Goal: Obtain resource: Download file/media

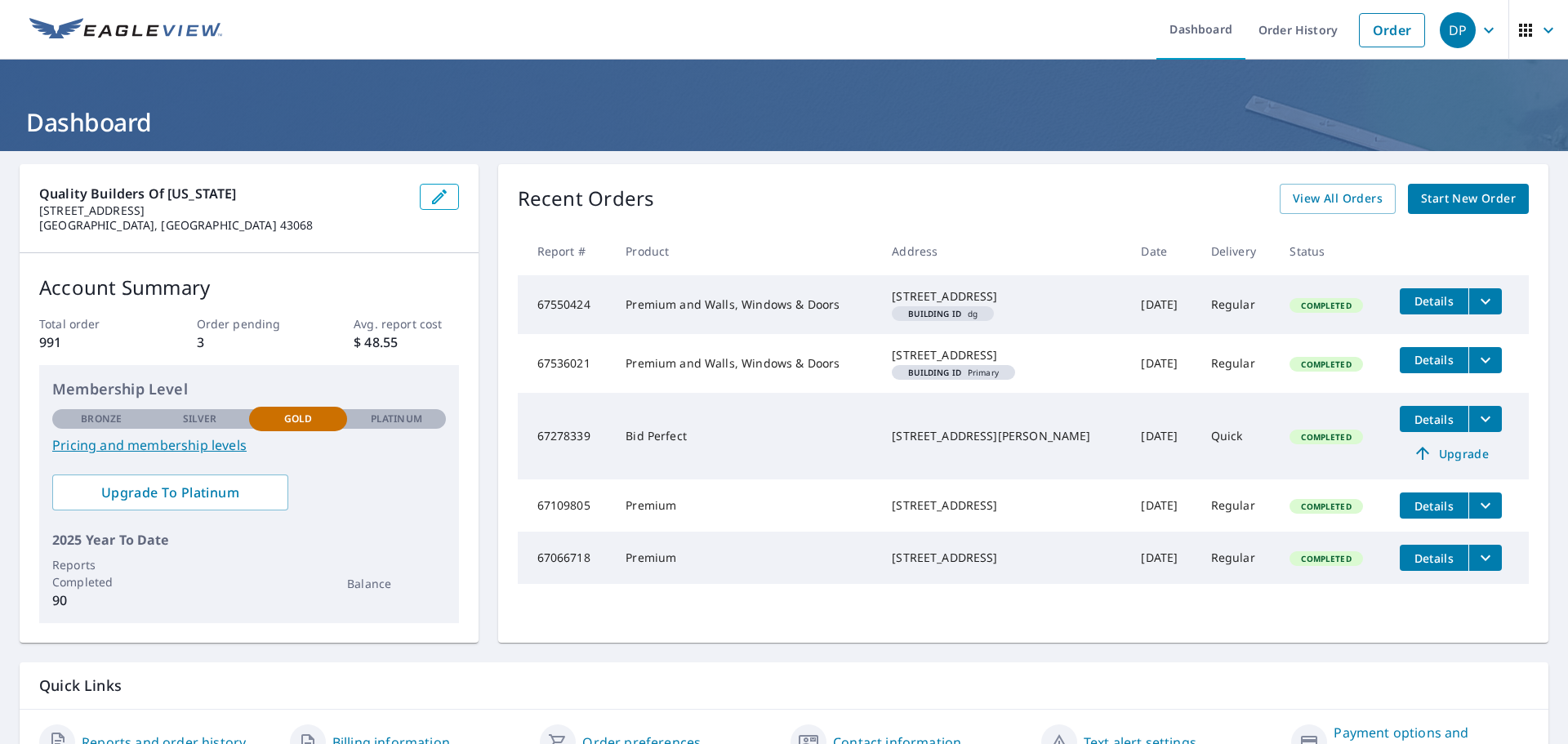
click at [1467, 196] on span "Start New Order" at bounding box center [1468, 198] width 95 height 21
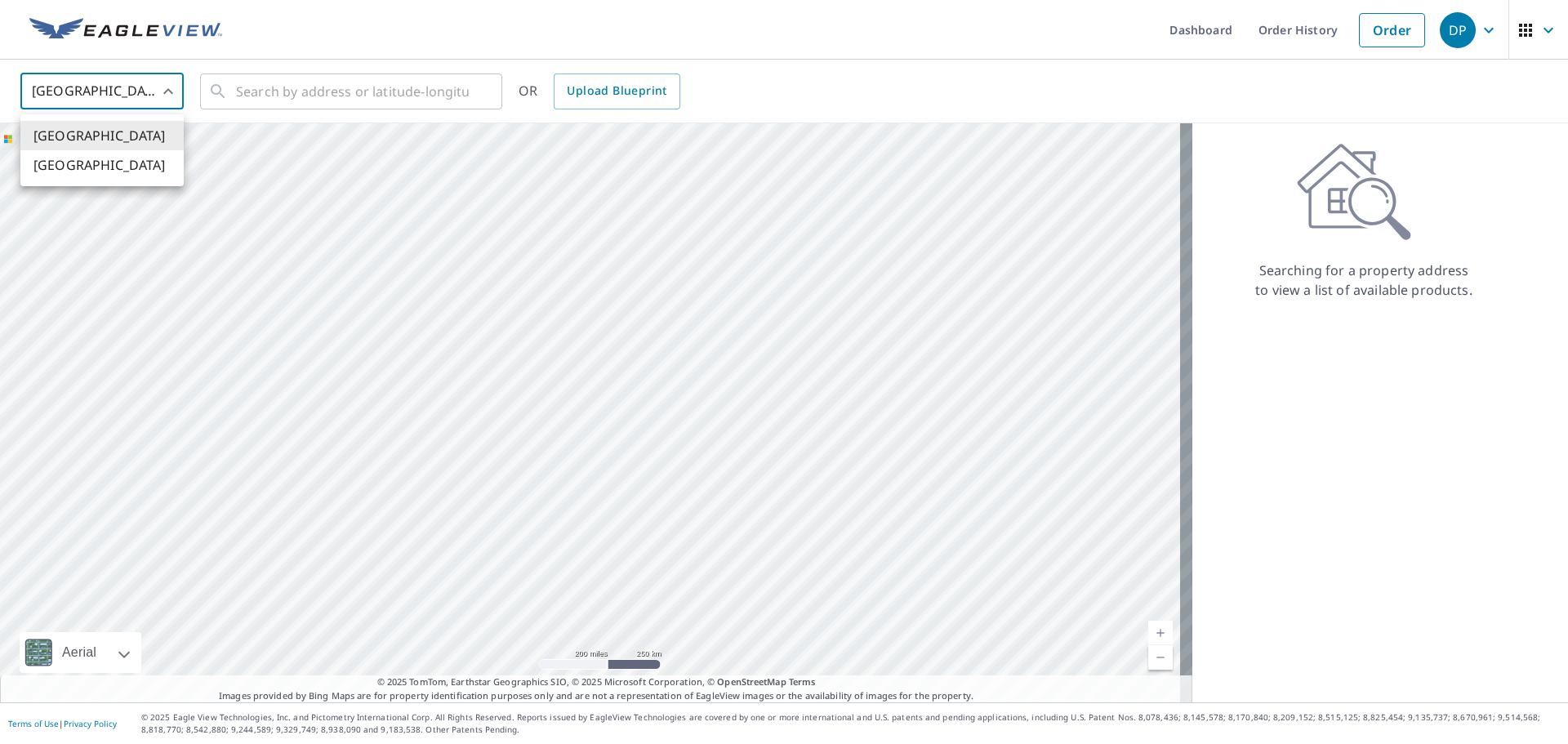
click at [160, 90] on body "DP DP Dashboard Order History Order DP United States US ​ ​ OR Upload Blueprint…" at bounding box center [784, 372] width 1568 height 744
click at [160, 90] on div at bounding box center [784, 372] width 1568 height 744
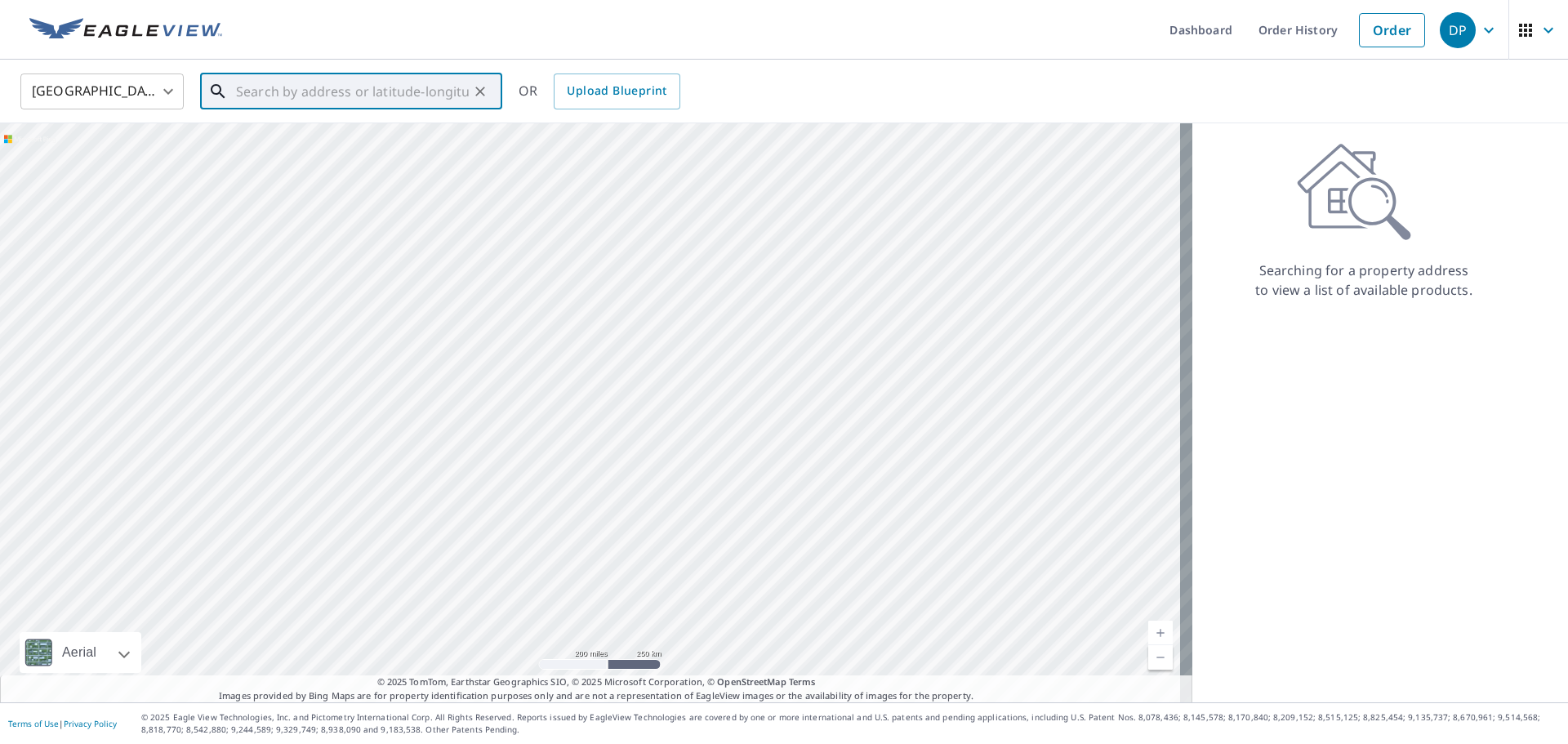
click at [291, 83] on input "text" at bounding box center [353, 91] width 233 height 46
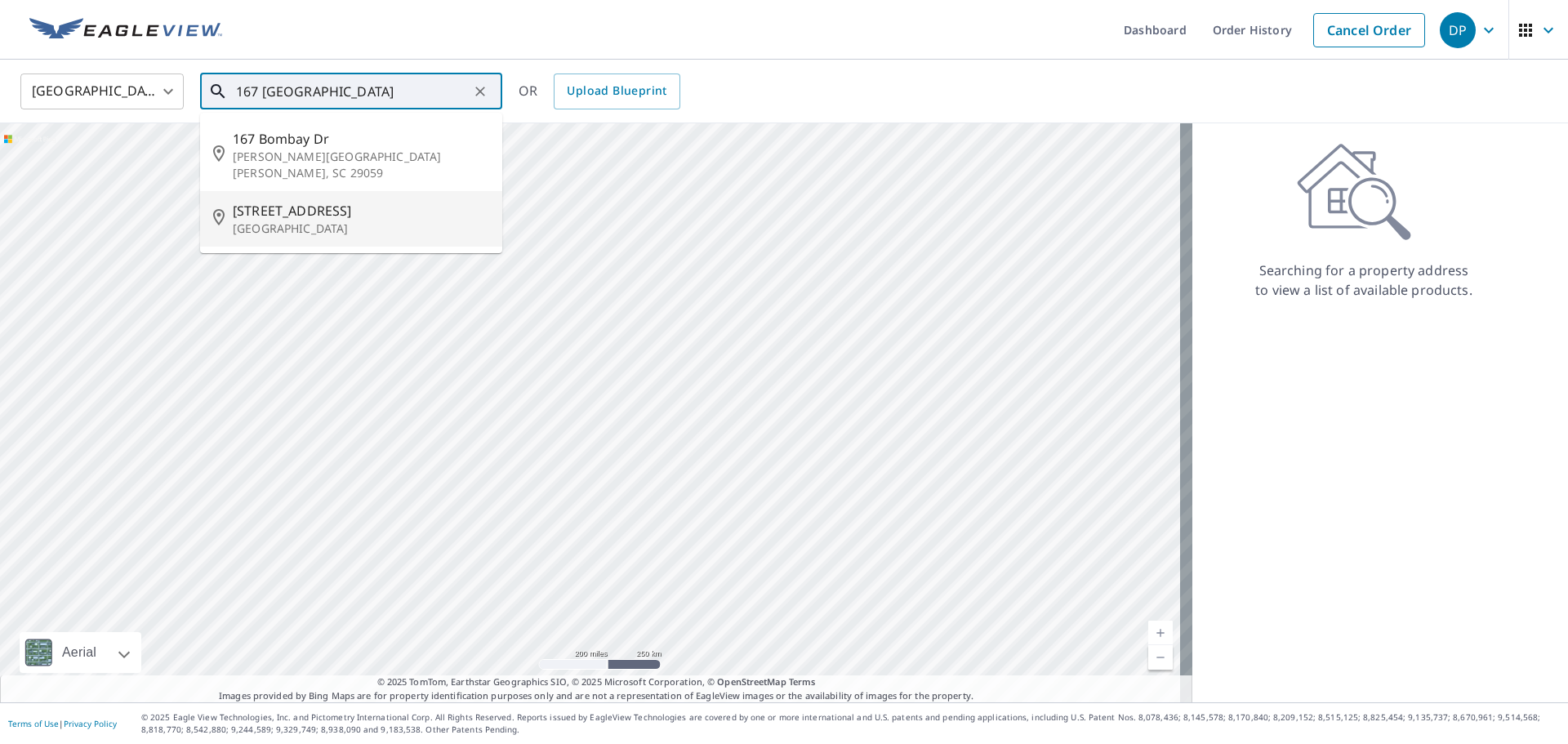
click at [335, 221] on p "[GEOGRAPHIC_DATA]" at bounding box center [360, 228] width 257 height 17
type input "[STREET_ADDRESS]"
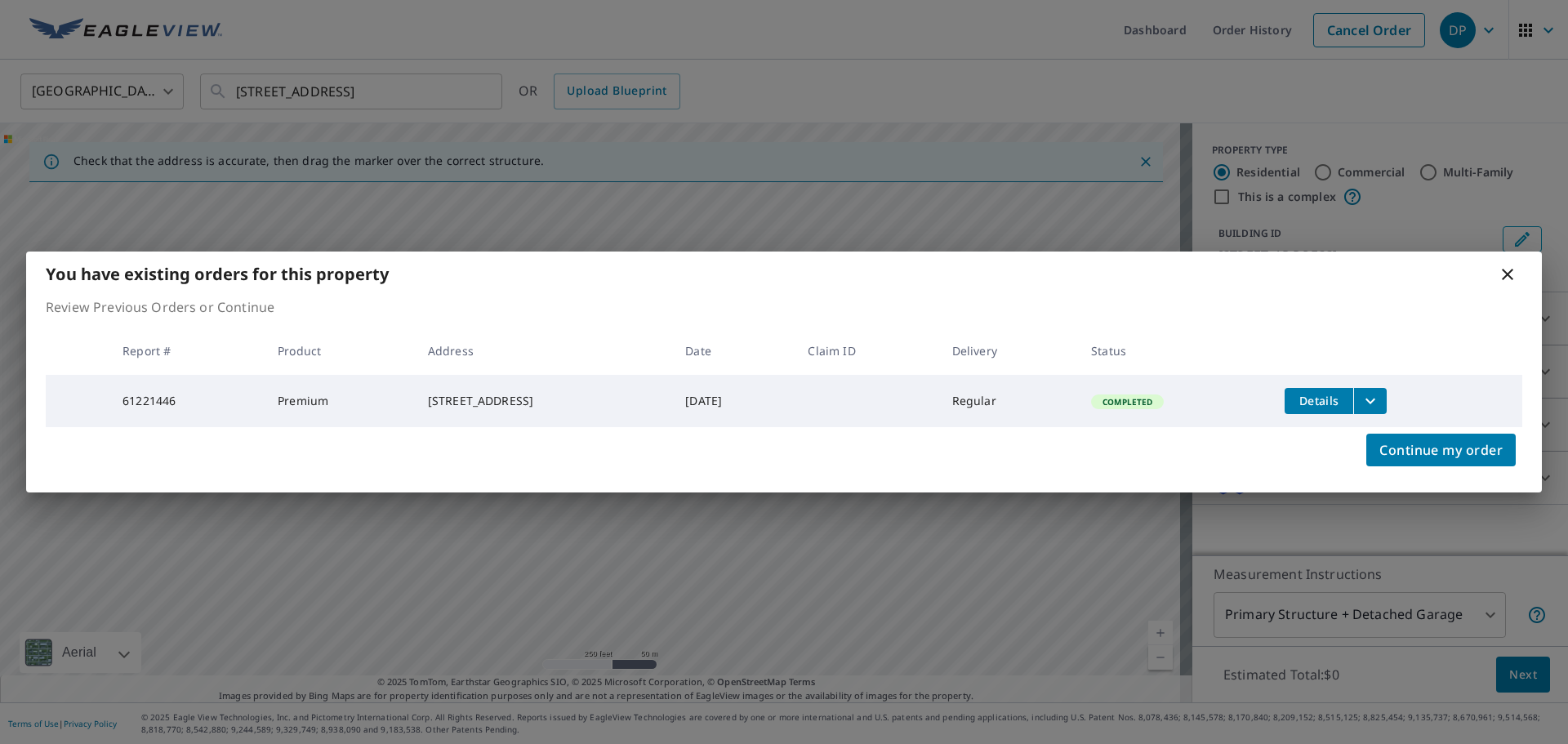
click at [1332, 402] on span "Details" at bounding box center [1319, 400] width 49 height 16
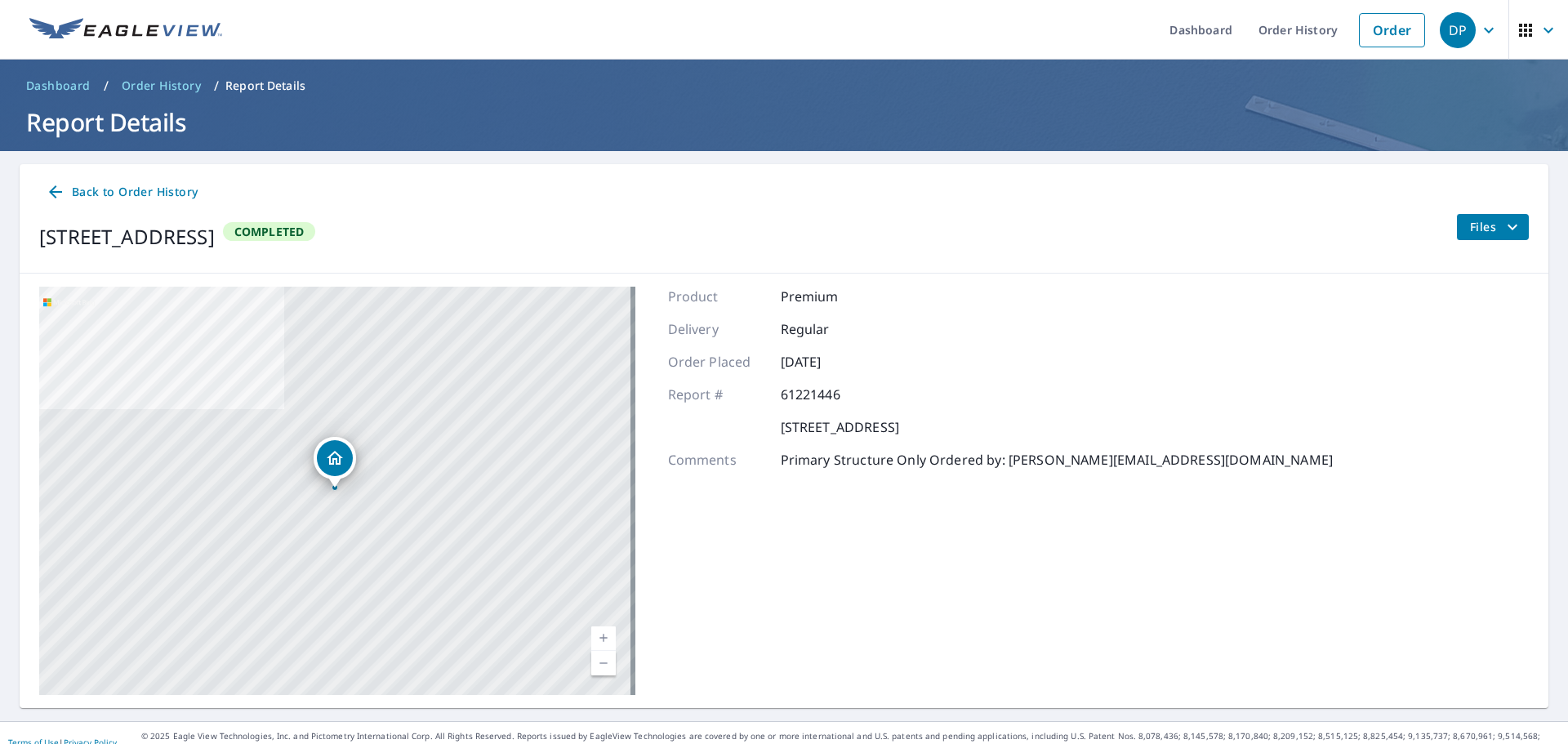
scroll to position [19, 0]
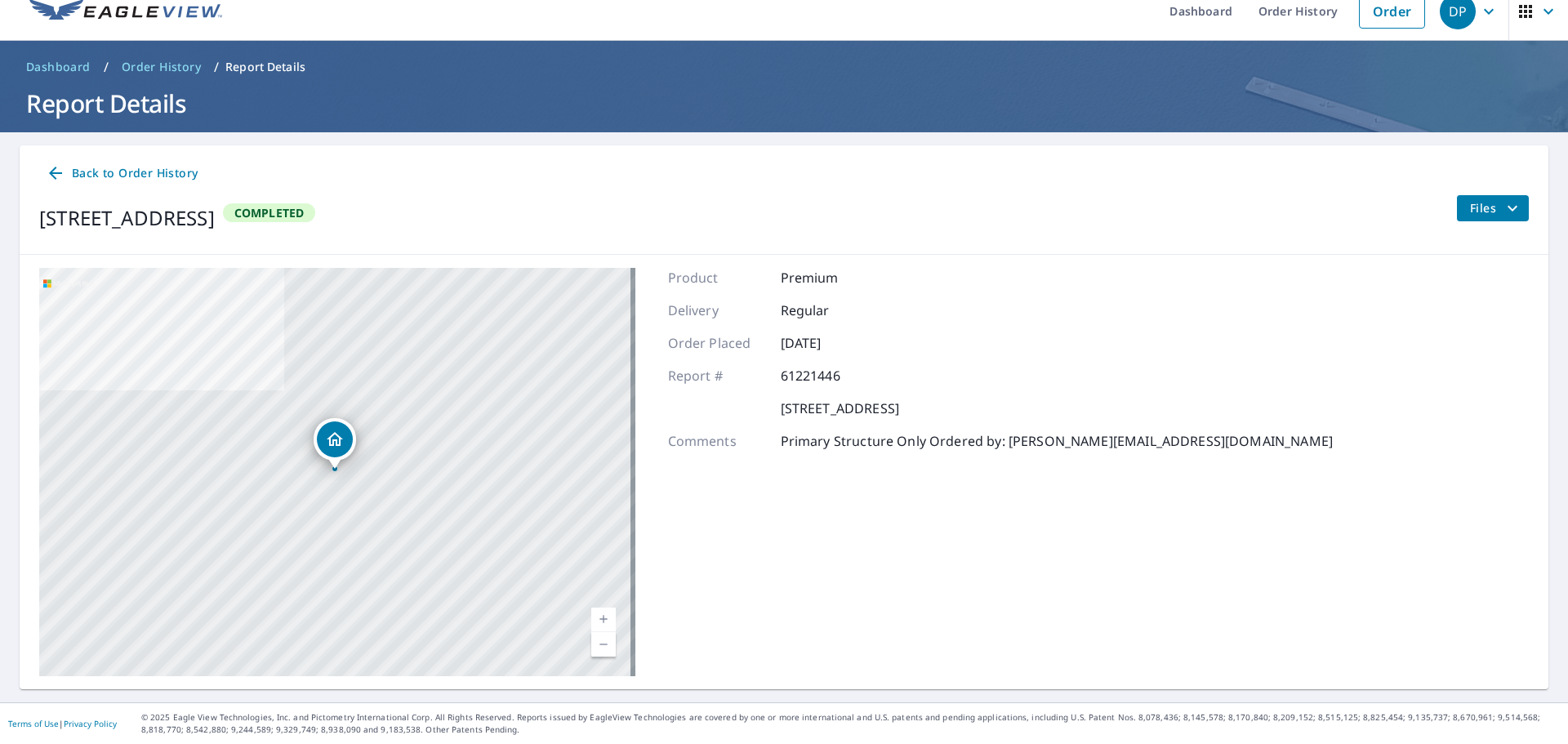
click at [1503, 217] on icon "filesDropdownBtn-61221446" at bounding box center [1512, 208] width 20 height 20
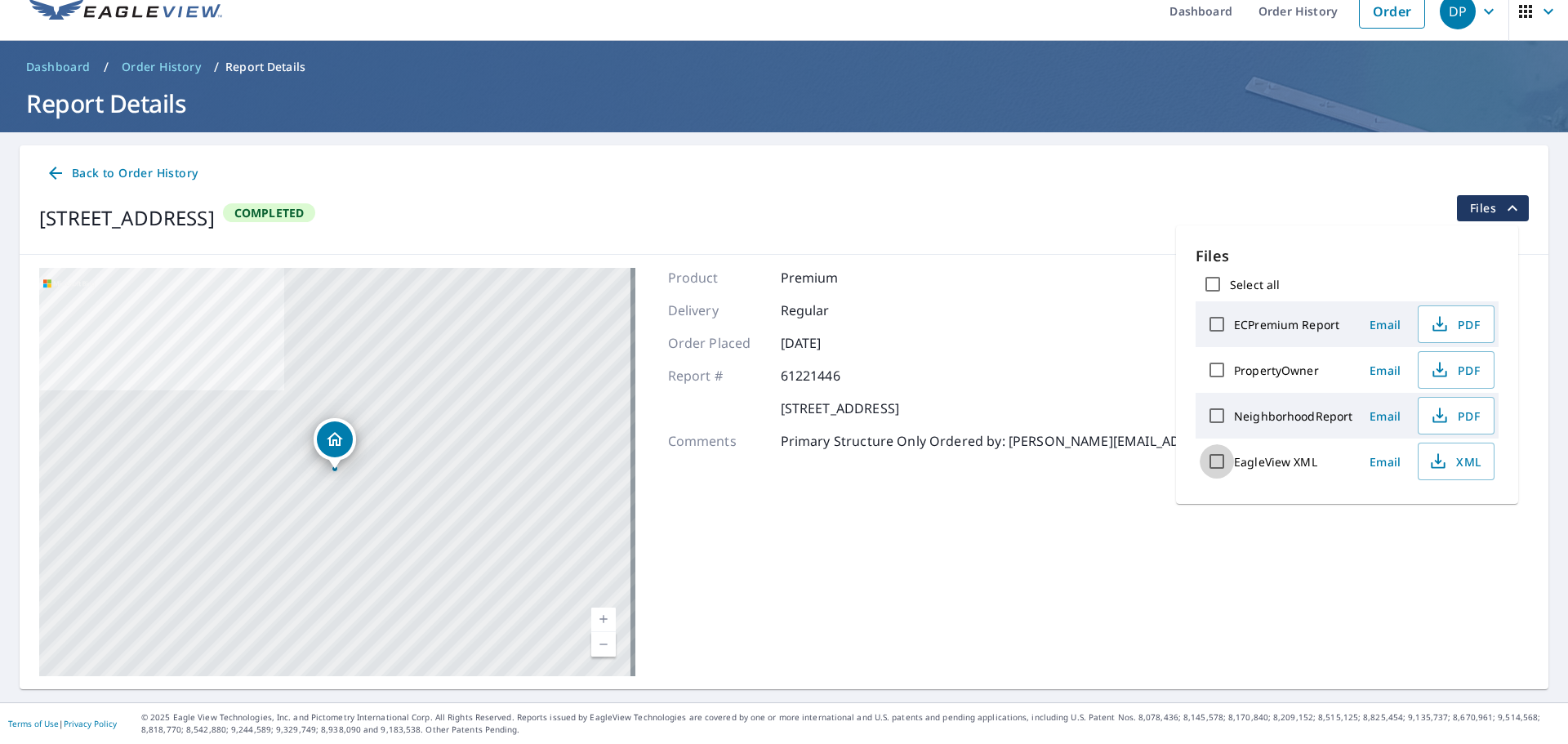
click at [1229, 461] on input "EagleView XML" at bounding box center [1216, 461] width 34 height 34
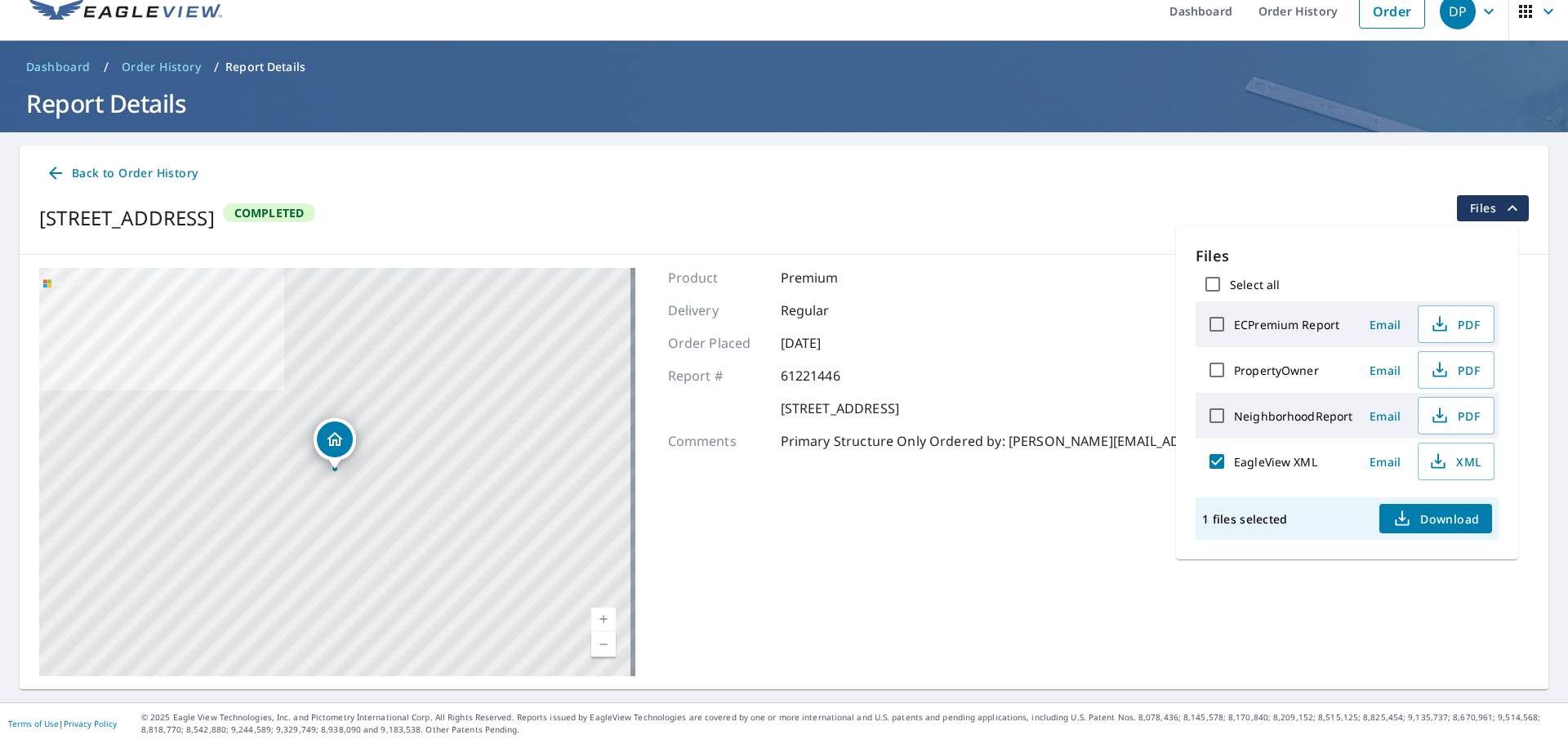
click at [1417, 516] on span "Download" at bounding box center [1435, 518] width 87 height 20
click at [1222, 463] on input "EagleView XML" at bounding box center [1216, 461] width 34 height 34
checkbox input "false"
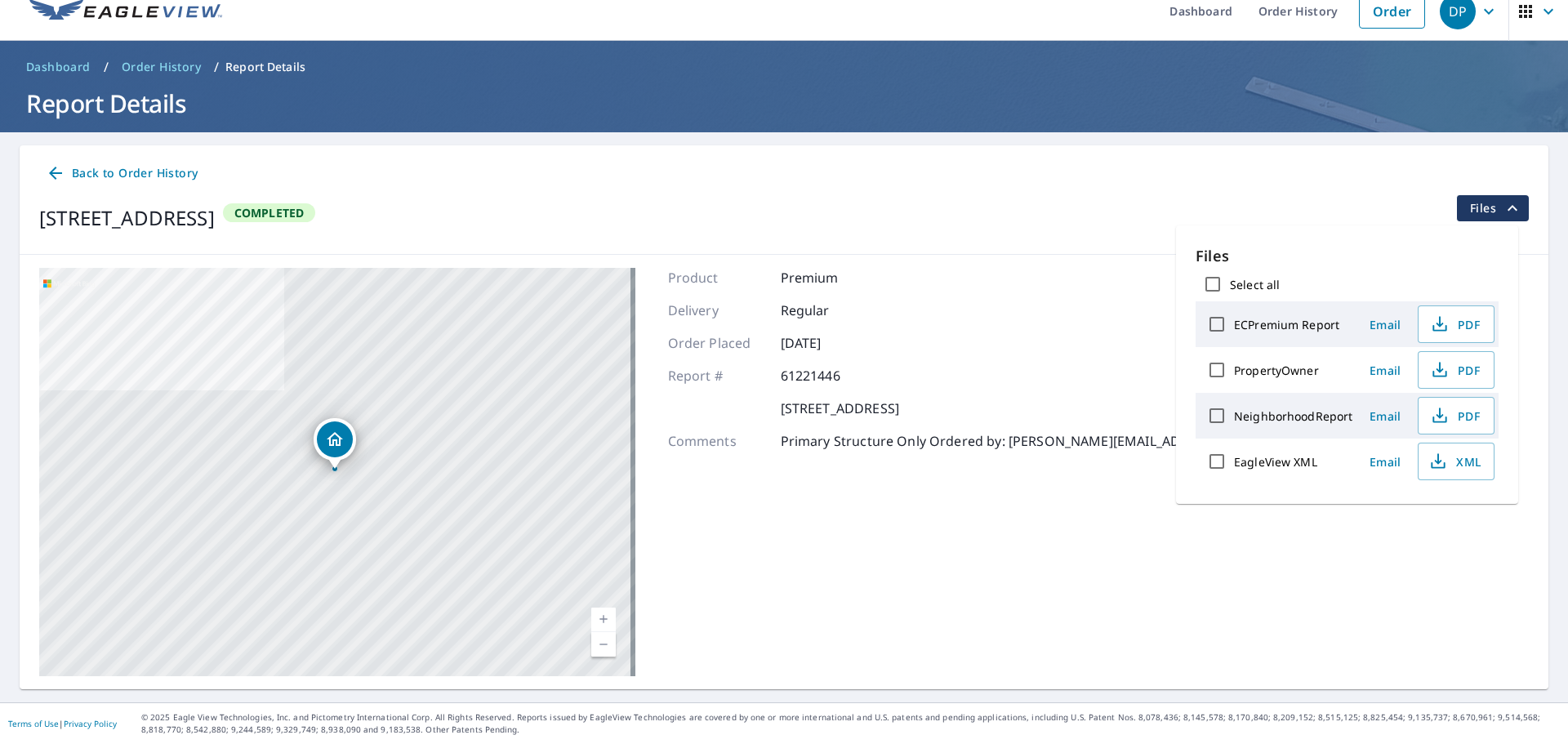
click at [1270, 414] on label "NeighborhoodReport" at bounding box center [1293, 416] width 118 height 16
click at [1234, 414] on input "NeighborhoodReport" at bounding box center [1216, 415] width 34 height 34
checkbox input "true"
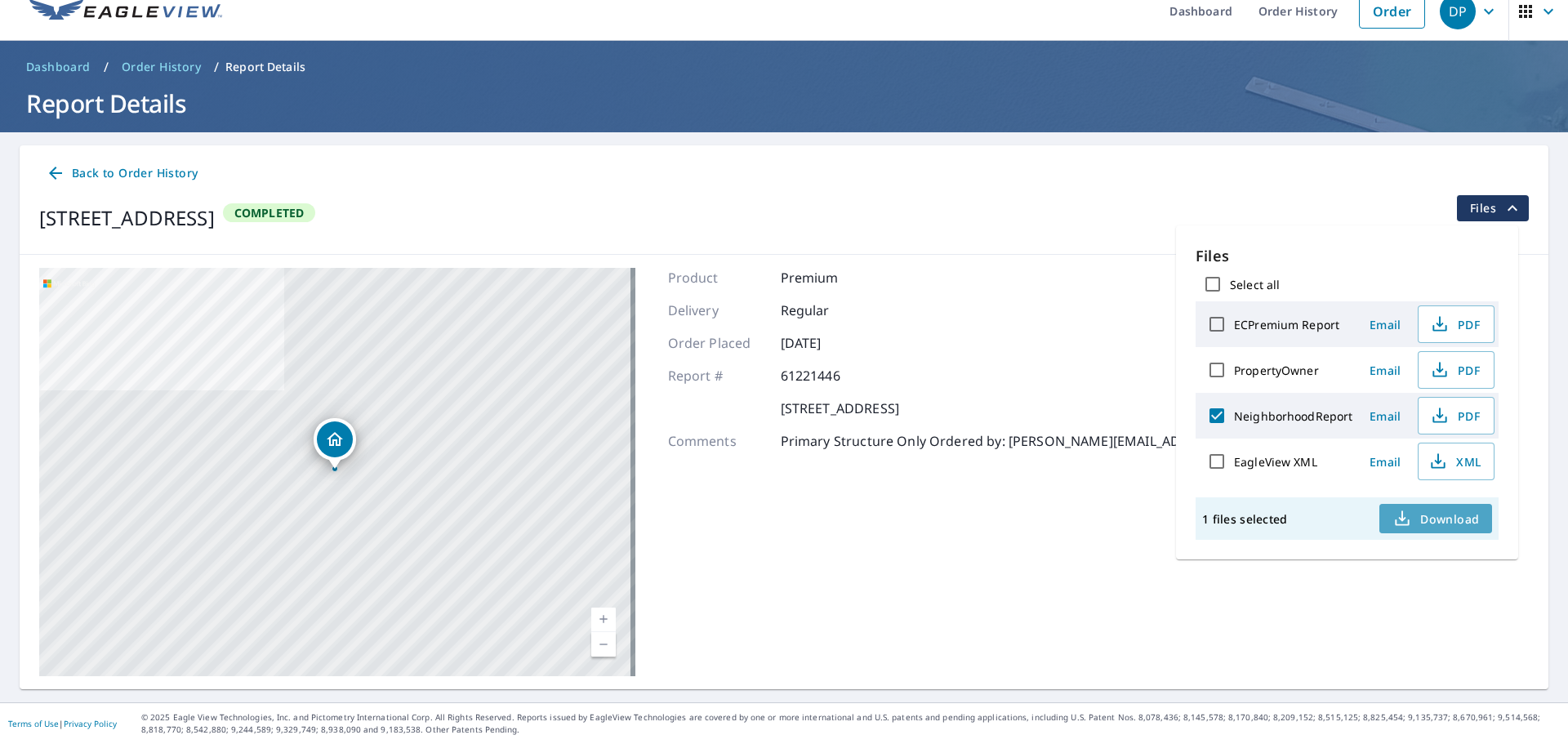
click at [1432, 519] on span "Download" at bounding box center [1435, 518] width 87 height 20
click at [1304, 325] on label "ECPremium Report" at bounding box center [1287, 324] width 106 height 16
click at [1234, 325] on input "ECPremium Report" at bounding box center [1216, 323] width 34 height 34
checkbox input "true"
click at [1444, 322] on icon "button" at bounding box center [1440, 324] width 20 height 20
